Goal: Task Accomplishment & Management: Complete application form

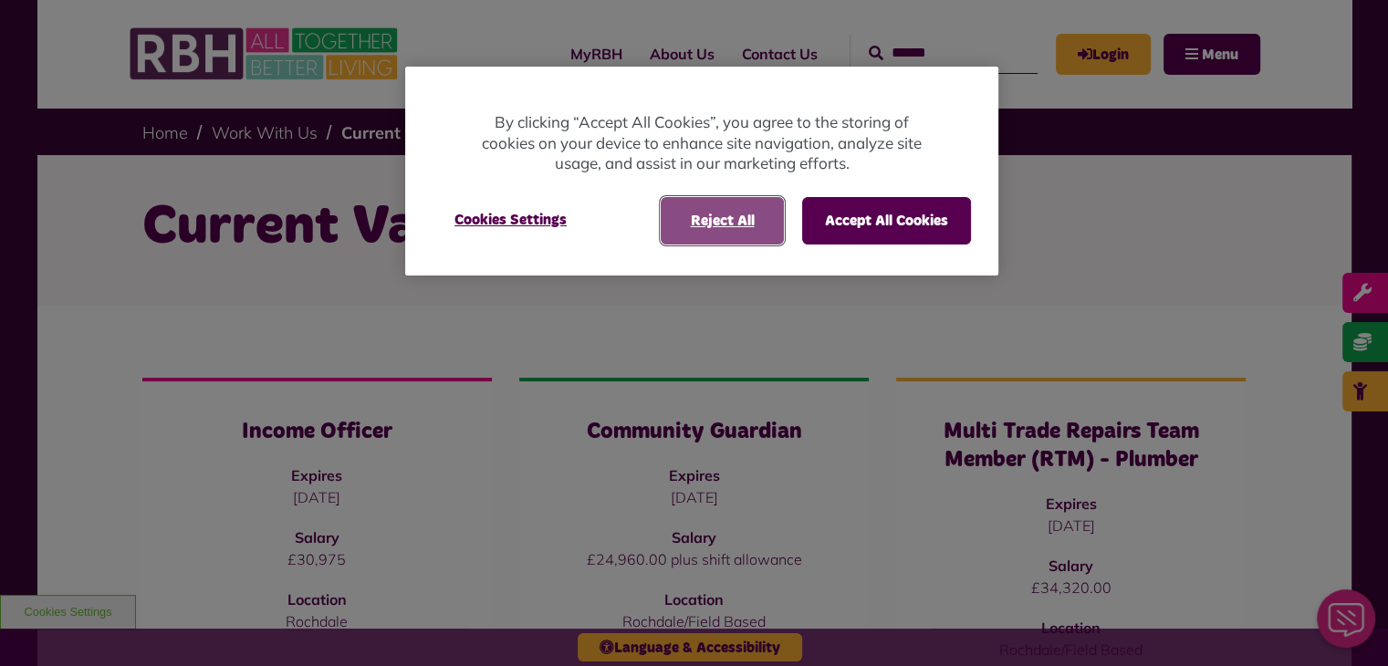
click at [714, 221] on button "Reject All" at bounding box center [722, 220] width 123 height 47
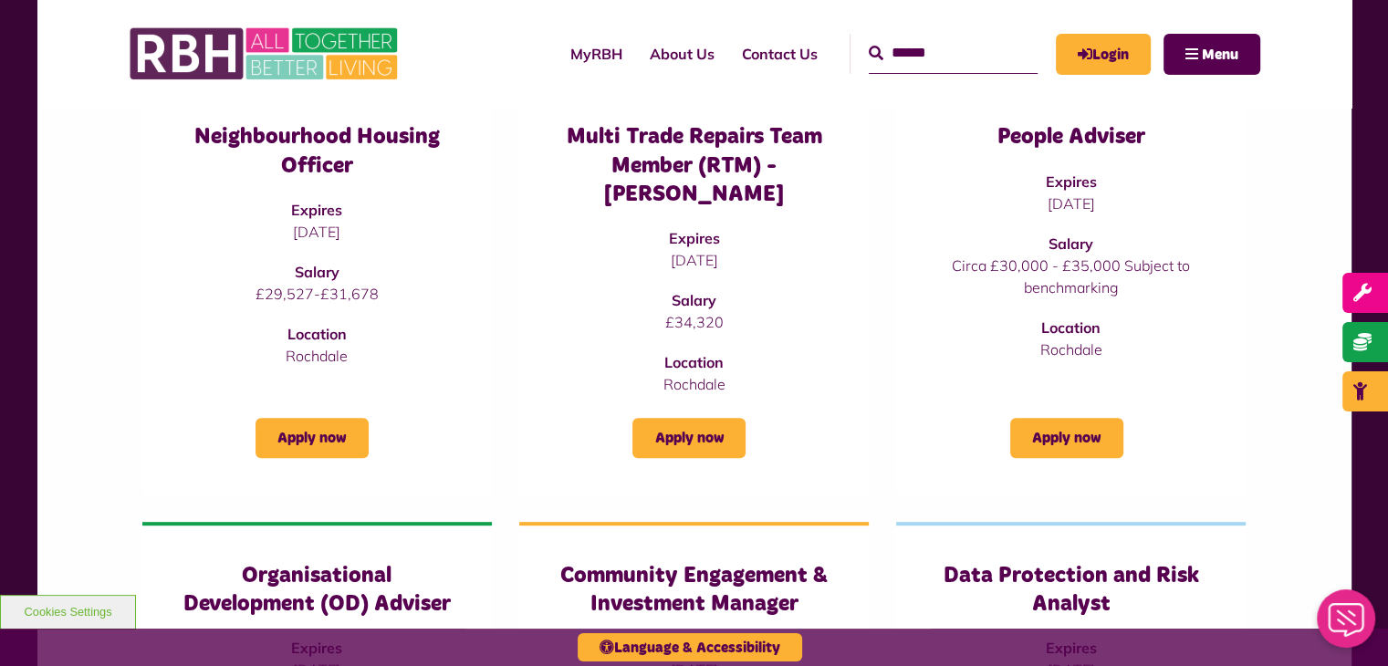
scroll to position [613, 0]
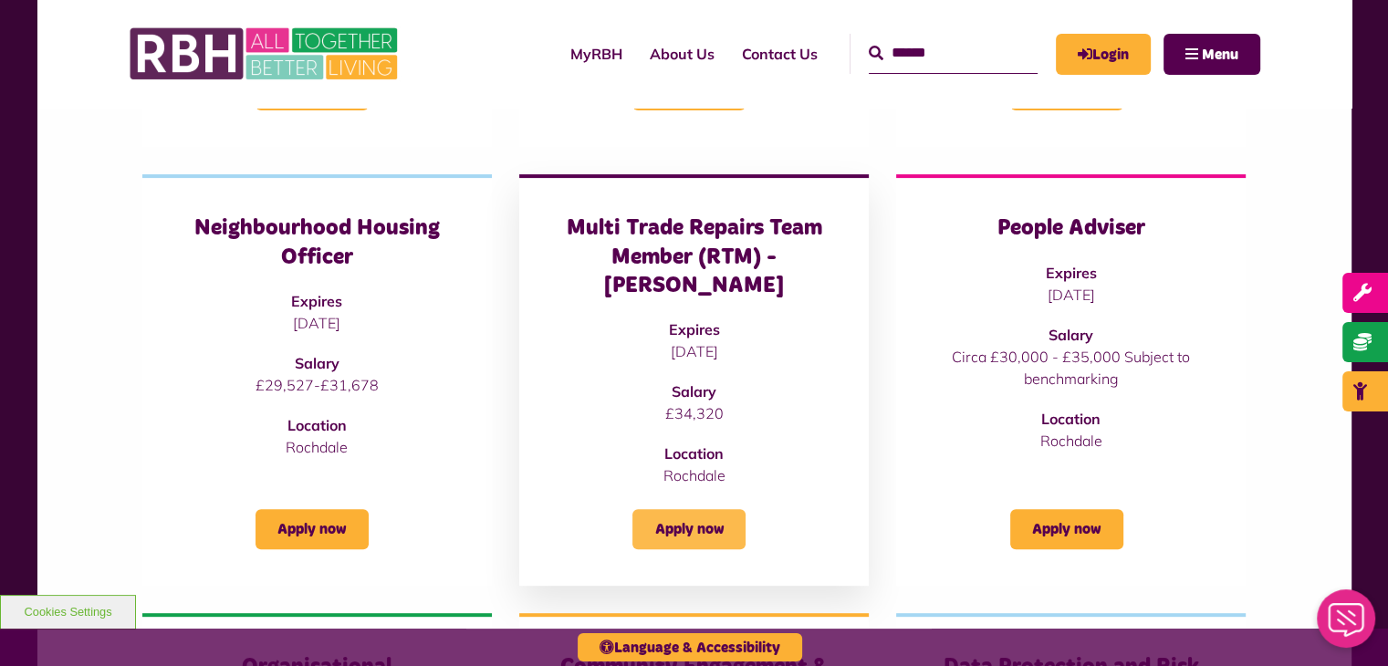
click at [721, 509] on link "Apply now" at bounding box center [688, 529] width 113 height 40
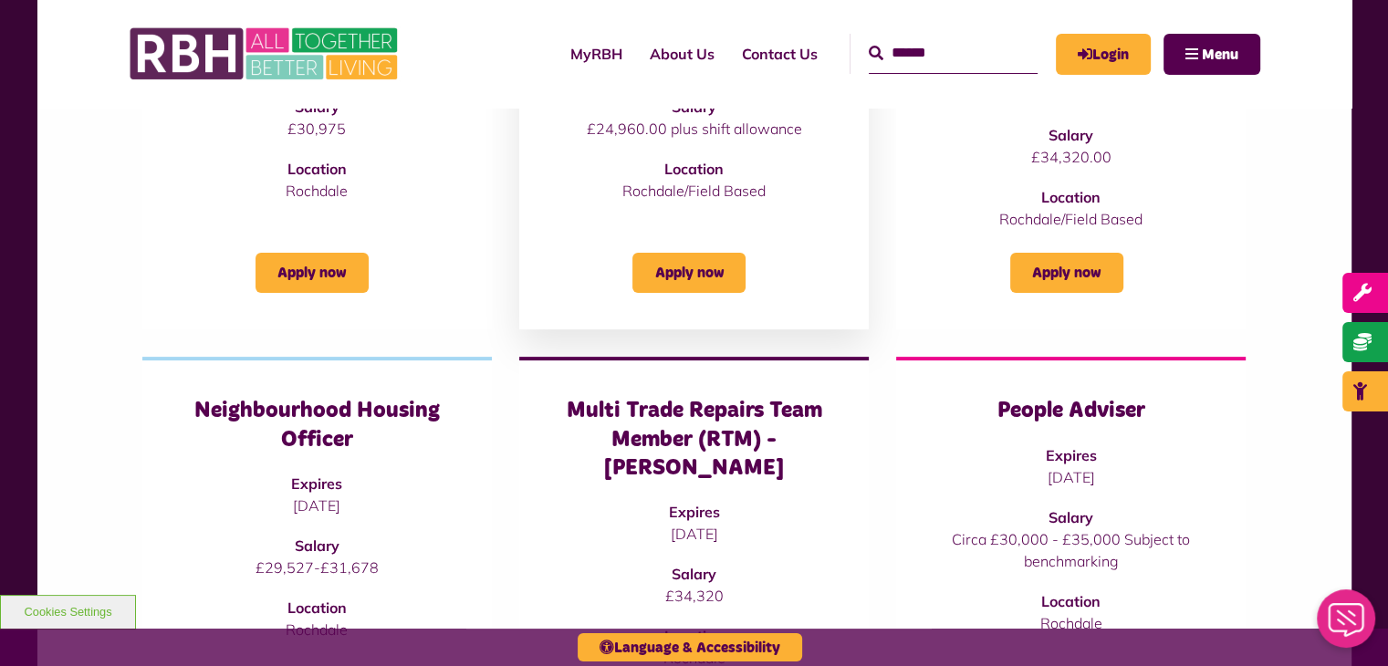
scroll to position [248, 0]
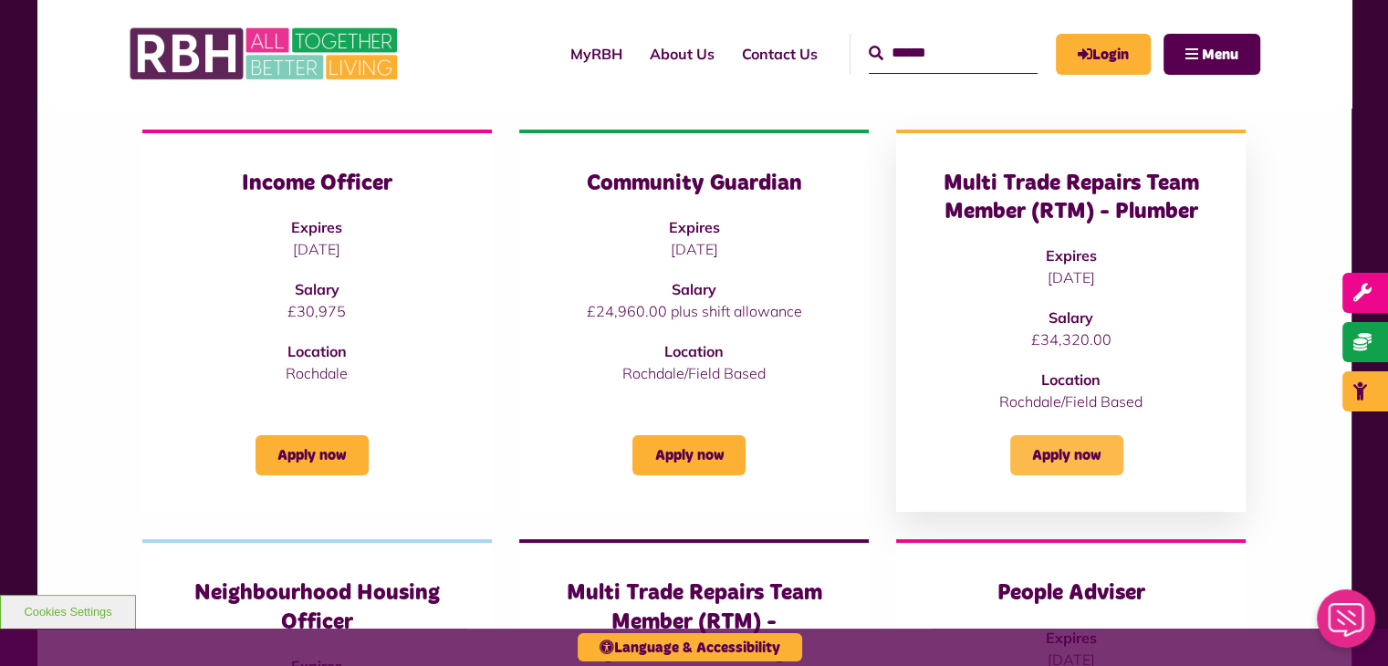
click at [1062, 453] on link "Apply now" at bounding box center [1066, 455] width 113 height 40
